Goal: Task Accomplishment & Management: Use online tool/utility

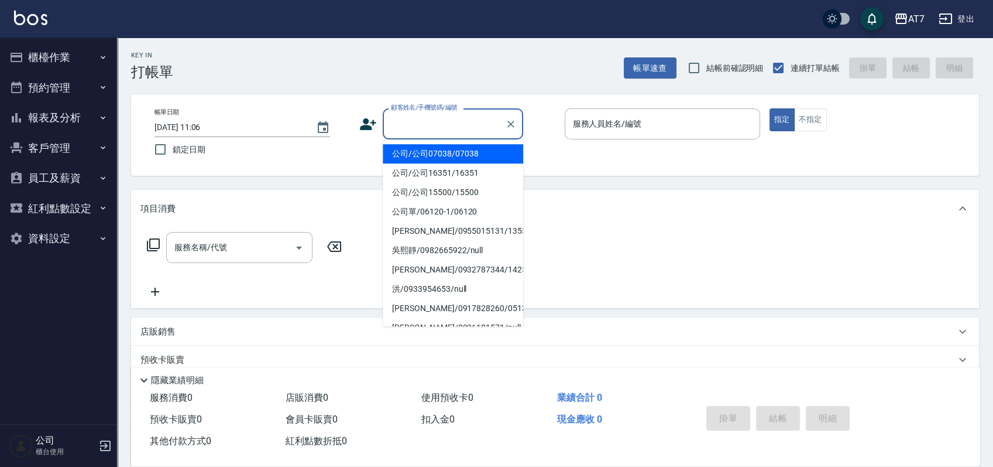
click at [457, 127] on input "顧客姓名/手機號碼/編號" at bounding box center [444, 124] width 112 height 20
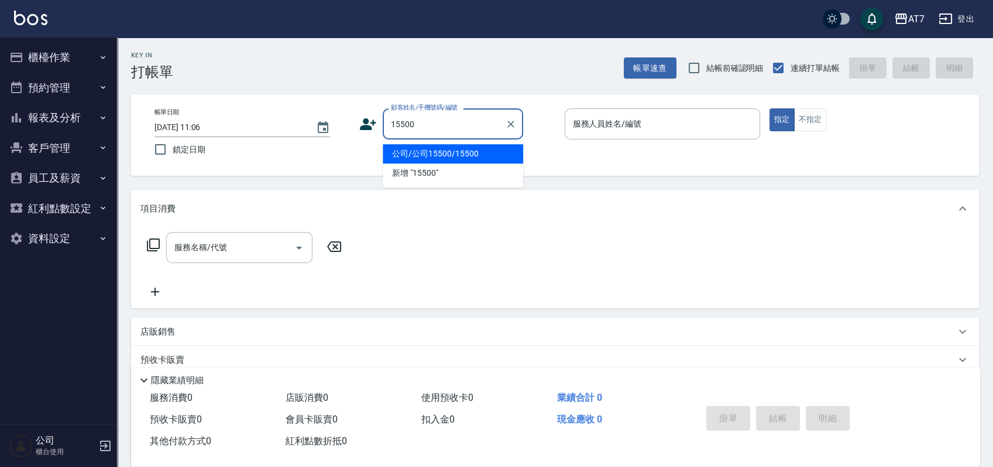
type input "公司/公司15500/15500"
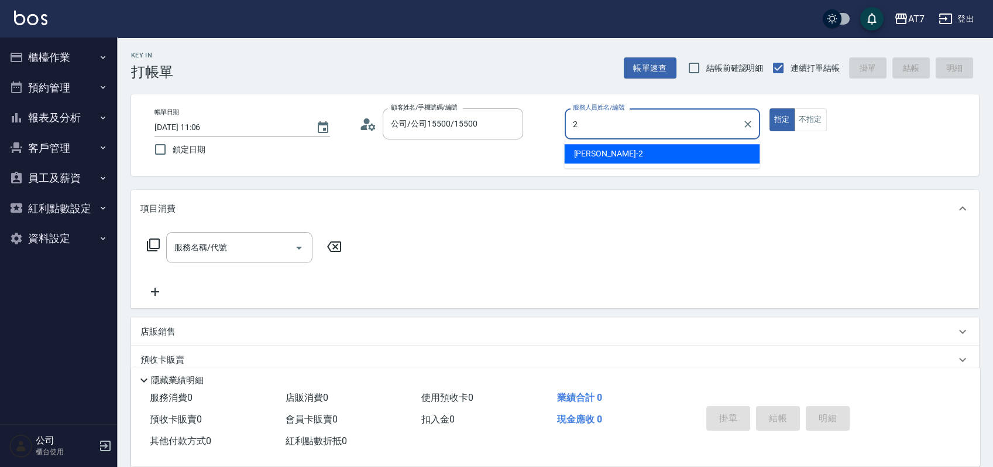
type input "伊蕾-2"
type button "true"
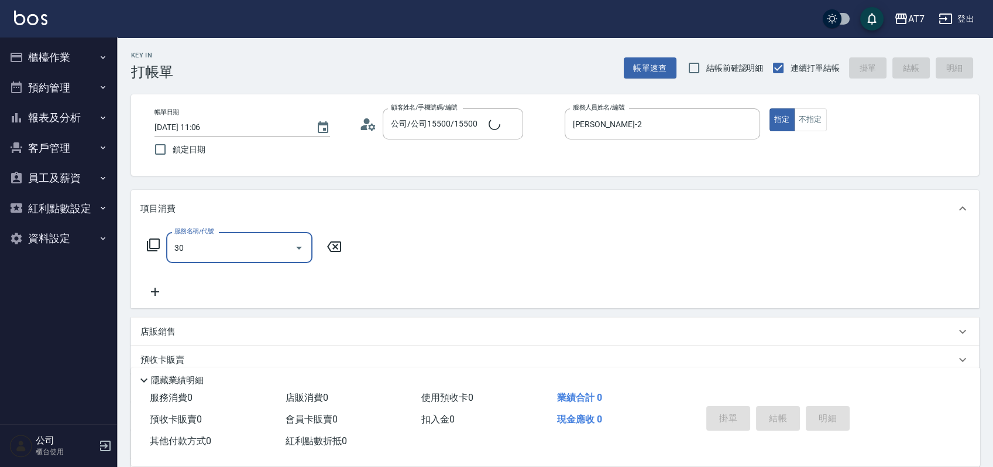
type input "302"
type input "30"
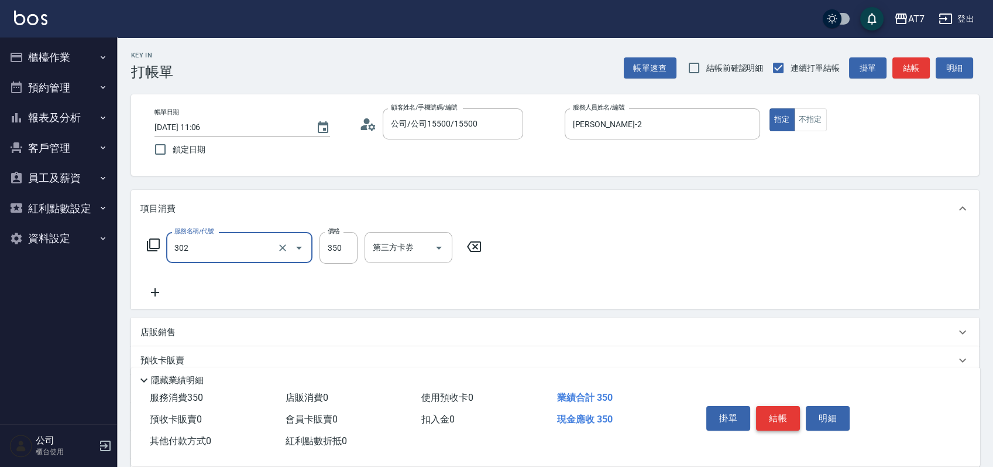
type input "剪髮(302)"
click at [774, 416] on button "結帳" at bounding box center [778, 418] width 44 height 25
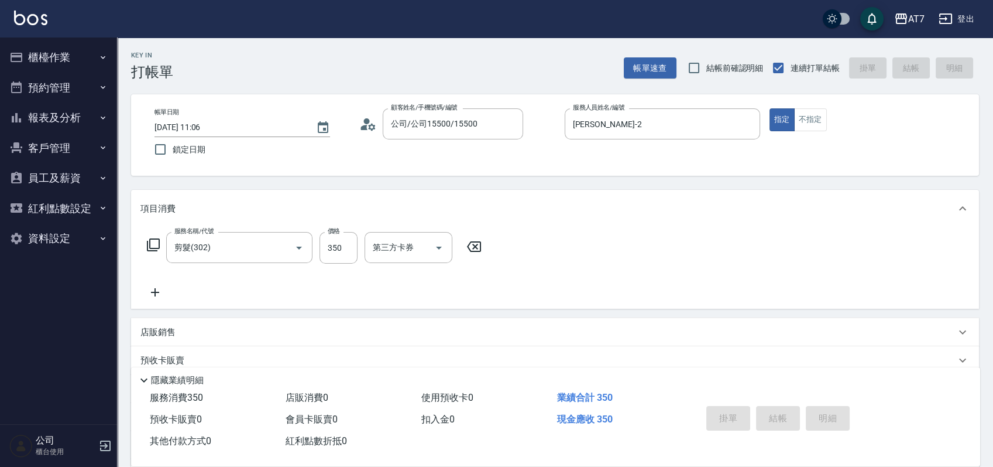
type input "2025/09/11 12:57"
type input "0"
